Goal: Task Accomplishment & Management: Complete application form

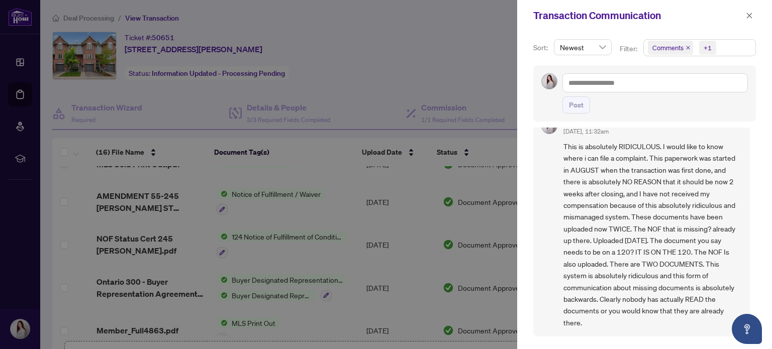
scroll to position [20, 0]
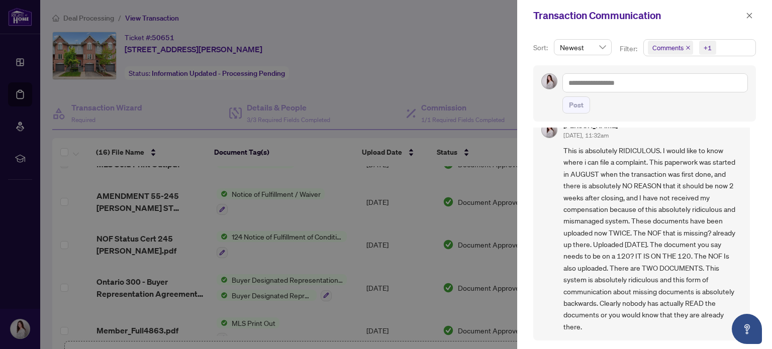
click at [720, 172] on span "This is absolutely RIDICULOUS. I would like to know where i can file a complain…" at bounding box center [652, 239] width 178 height 188
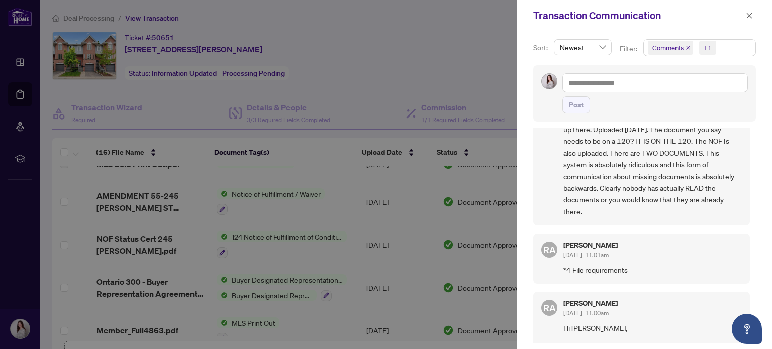
scroll to position [136, 0]
click at [687, 46] on icon "close" at bounding box center [687, 47] width 5 height 5
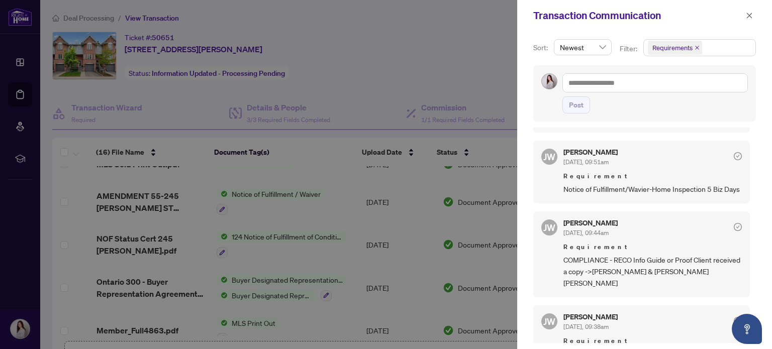
scroll to position [0, 0]
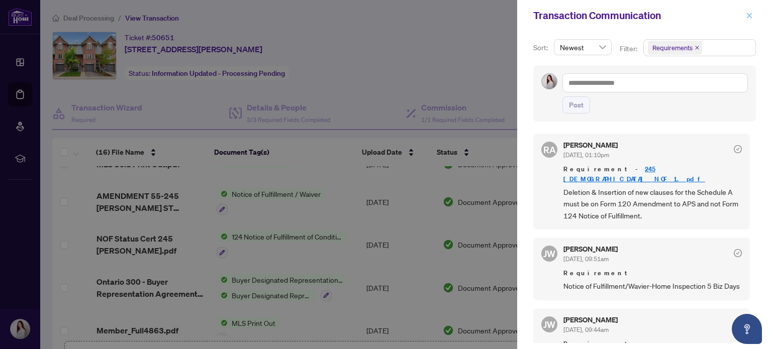
click at [750, 15] on icon "close" at bounding box center [749, 16] width 6 height 6
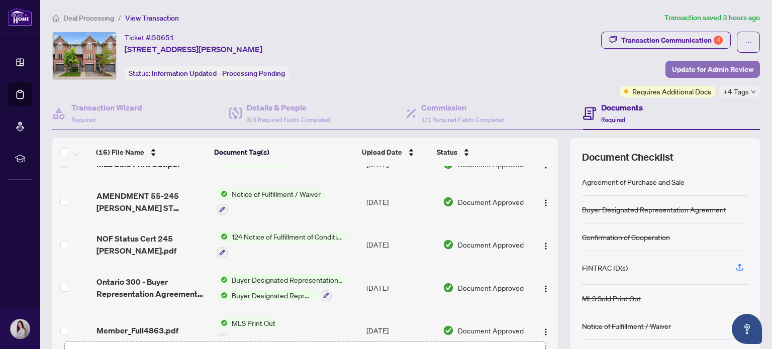
click at [679, 70] on span "Update for Admin Review" at bounding box center [712, 69] width 81 height 16
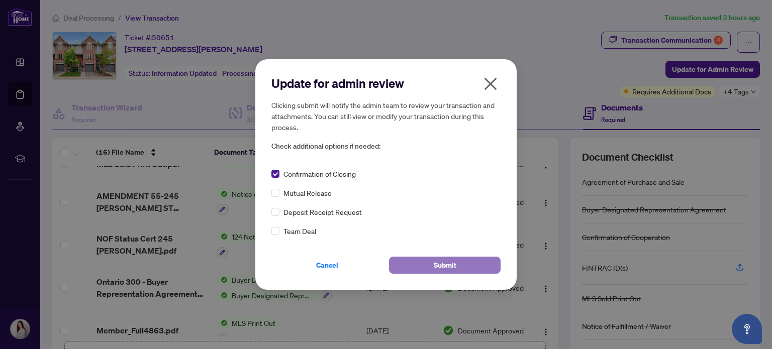
click at [425, 262] on button "Submit" at bounding box center [445, 265] width 112 height 17
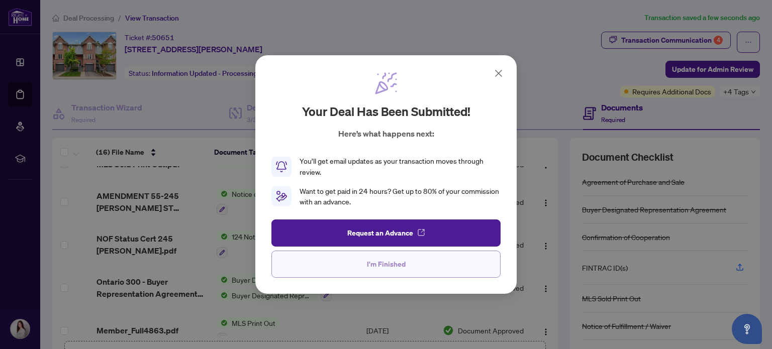
click at [386, 270] on span "I'm Finished" at bounding box center [386, 264] width 39 height 16
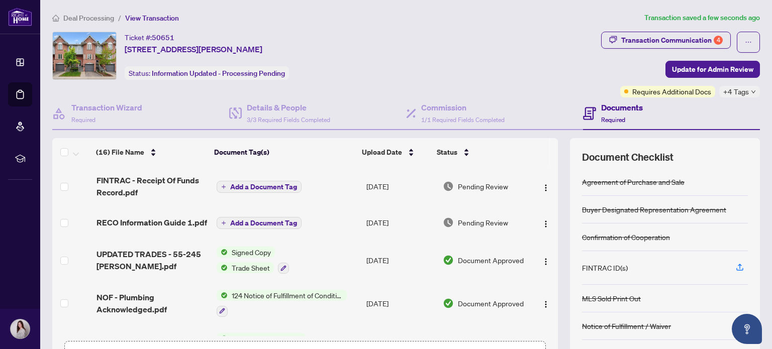
click at [421, 220] on td "[DATE]" at bounding box center [400, 222] width 76 height 32
